Goal: Task Accomplishment & Management: Use online tool/utility

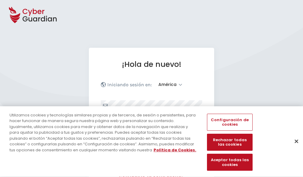
select select "América"
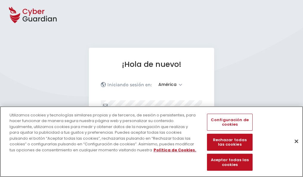
scroll to position [78, 0]
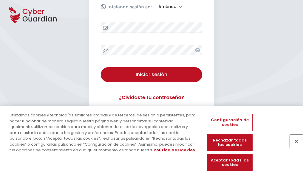
click at [293, 147] on button "Cerrar" at bounding box center [296, 140] width 13 height 13
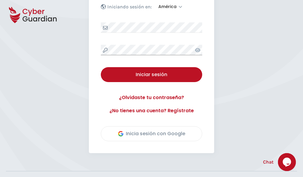
scroll to position [135, 0]
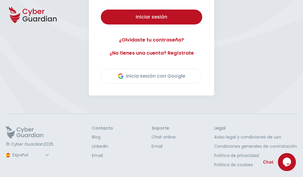
click at [101, 10] on button "Iniciar sesión" at bounding box center [151, 17] width 101 height 15
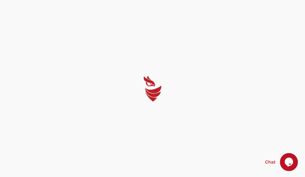
select select "English"
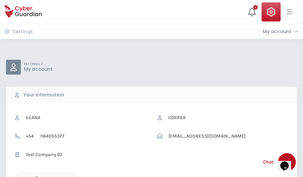
click at [35, 176] on icon "button" at bounding box center [34, 178] width 5 height 5
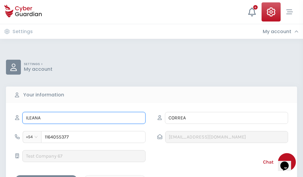
click at [84, 118] on input "ILEANA" at bounding box center [83, 118] width 123 height 12
type input "I"
type input "Hermenegildo"
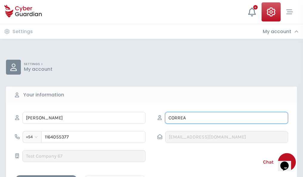
click at [226, 118] on input "CORREA" at bounding box center [226, 118] width 123 height 12
type input "C"
type input "Gallardo"
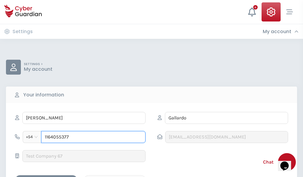
click at [93, 137] on input "1164055377" at bounding box center [93, 137] width 104 height 12
type input "1"
type input "4807086688"
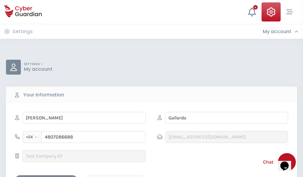
click at [115, 176] on div "Cancel" at bounding box center [114, 179] width 53 height 7
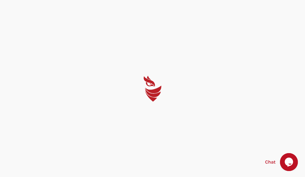
select select "English"
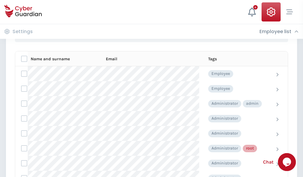
scroll to position [300, 0]
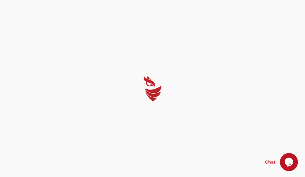
select select "English"
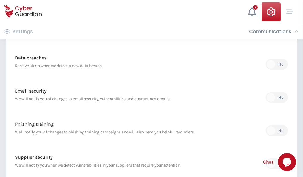
scroll to position [314, 0]
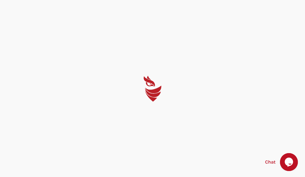
select select "English"
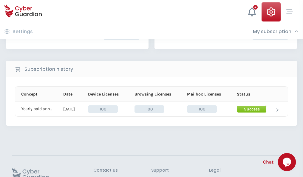
scroll to position [151, 0]
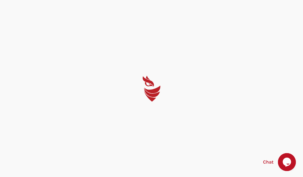
select select "English"
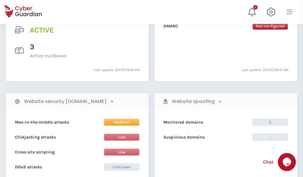
scroll to position [606, 0]
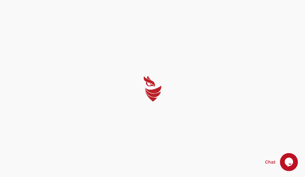
select select "English"
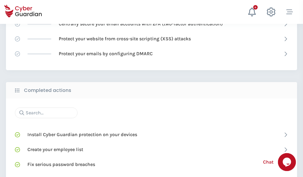
scroll to position [397, 0]
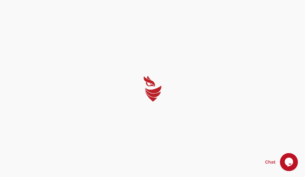
select select "English"
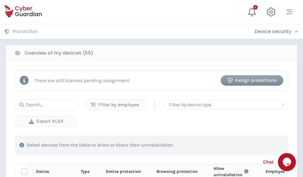
scroll to position [519, 0]
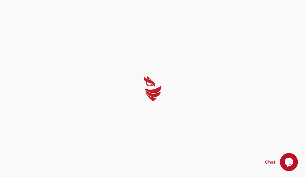
select select "English"
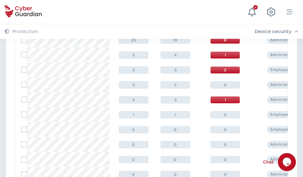
scroll to position [300, 0]
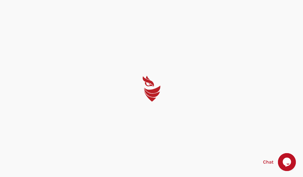
select select "English"
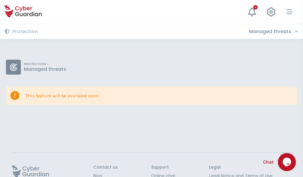
scroll to position [39, 0]
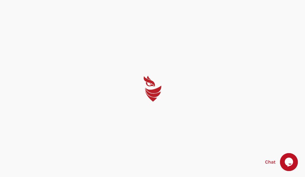
select select "English"
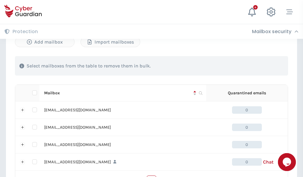
scroll to position [294, 0]
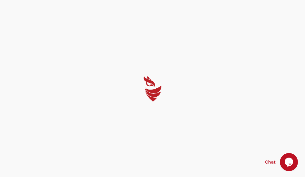
select select "English"
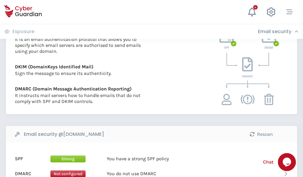
scroll to position [322, 0]
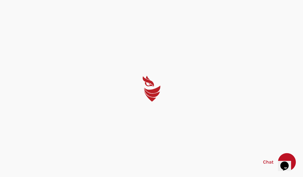
select select "English"
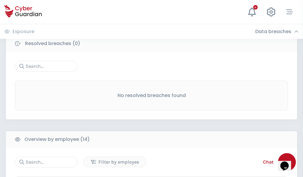
scroll to position [538, 0]
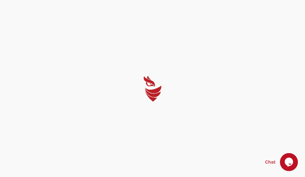
select select "English"
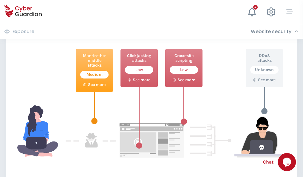
scroll to position [325, 0]
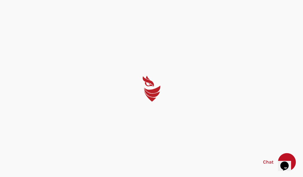
select select "English"
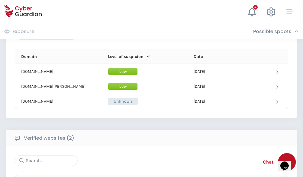
scroll to position [358, 0]
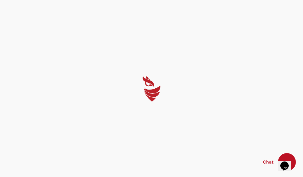
select select "English"
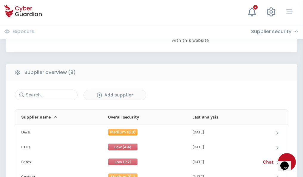
scroll to position [416, 0]
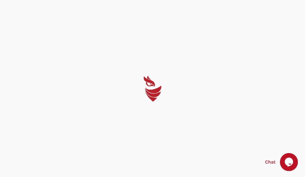
select select "English"
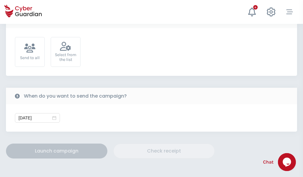
scroll to position [218, 0]
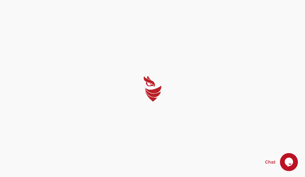
select select "English"
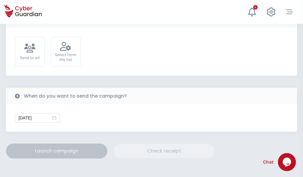
scroll to position [218, 0]
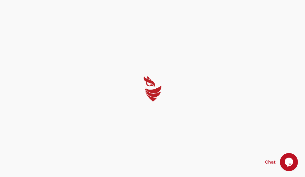
select select "English"
